Goal: Navigation & Orientation: Find specific page/section

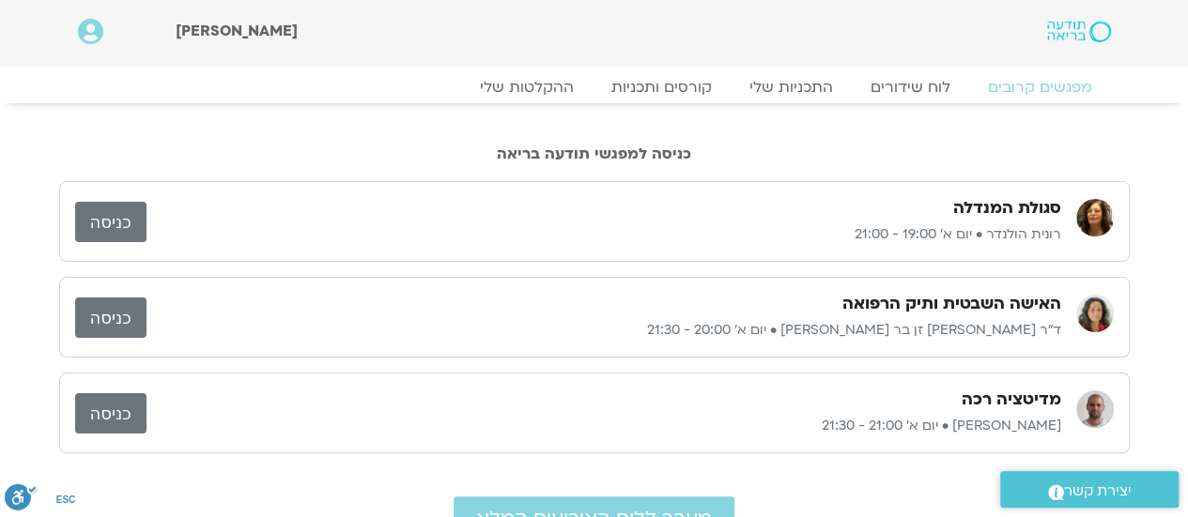
click at [115, 315] on link "כניסה" at bounding box center [110, 318] width 71 height 40
